Goal: Obtain resource: Download file/media

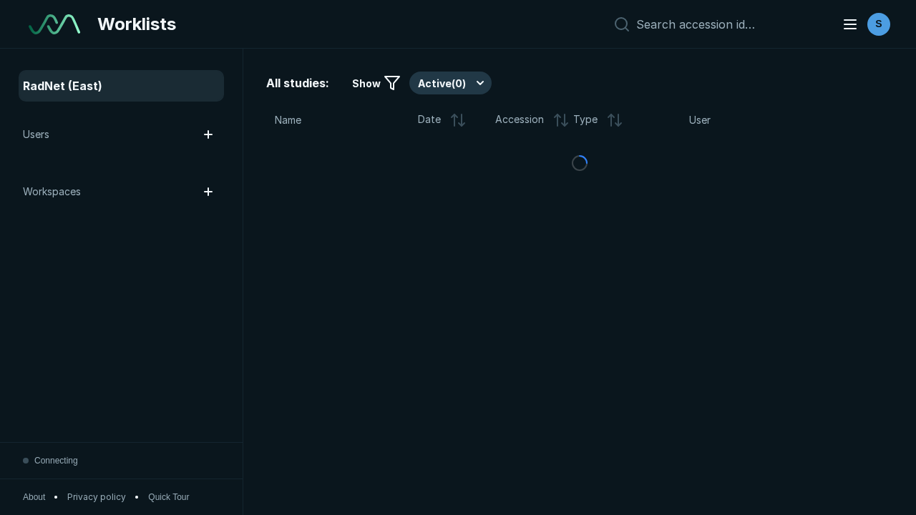
scroll to position [3908, 5961]
